Goal: Task Accomplishment & Management: Manage account settings

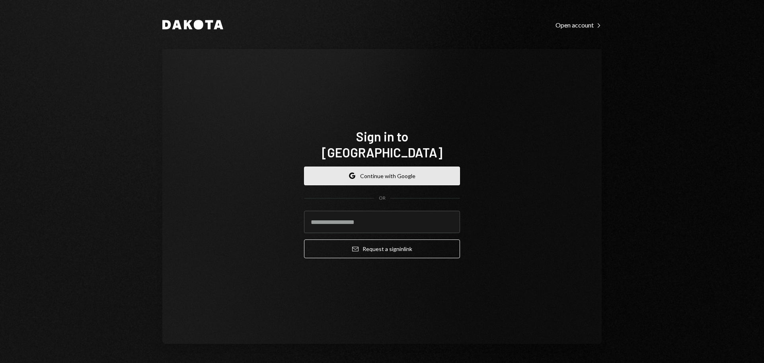
click at [423, 166] on button "Google Continue with Google" at bounding box center [382, 175] width 156 height 19
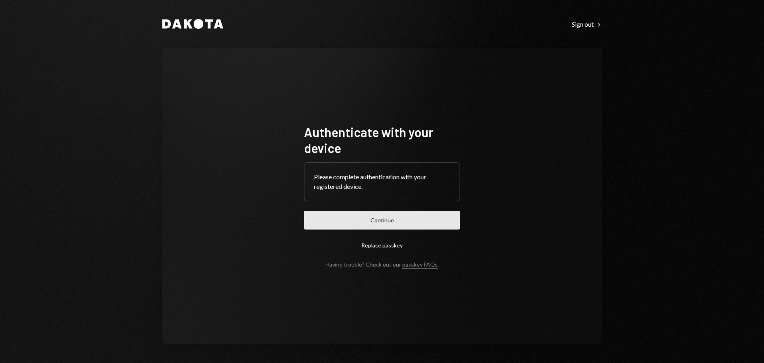
click at [364, 221] on button "Continue" at bounding box center [382, 220] width 156 height 19
click at [397, 216] on button "Continue" at bounding box center [382, 220] width 156 height 19
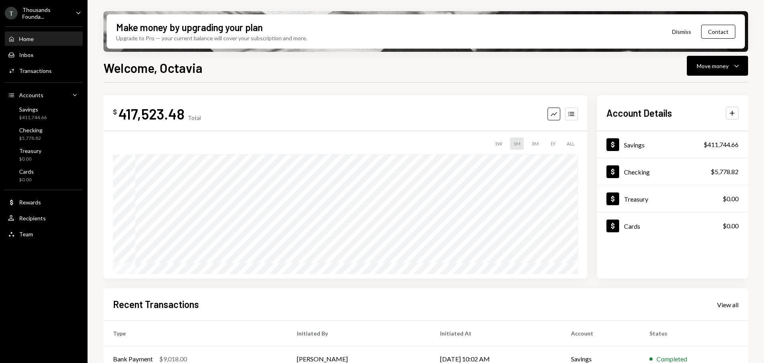
click at [52, 7] on div "Thousands Founda..." at bounding box center [45, 13] width 47 height 14
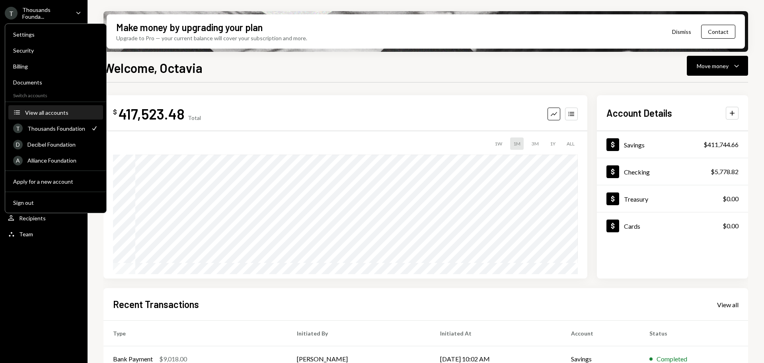
click at [46, 113] on div "View all accounts" at bounding box center [61, 112] width 73 height 7
